Goal: Task Accomplishment & Management: Manage account settings

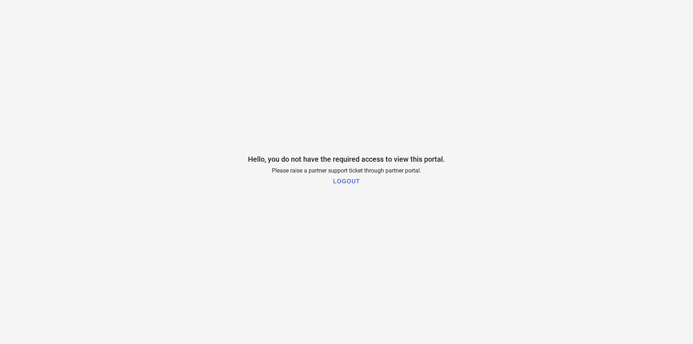
click at [343, 181] on h1 "LOGOUT" at bounding box center [346, 181] width 27 height 7
click at [350, 179] on h1 "LOGOUT" at bounding box center [346, 181] width 27 height 7
